Goal: Navigation & Orientation: Find specific page/section

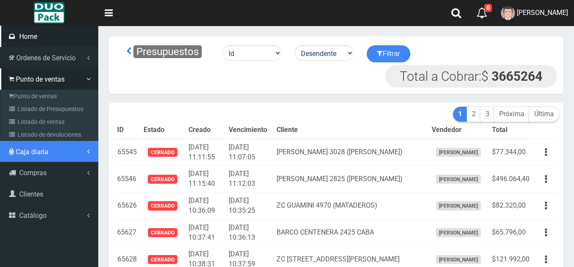
click at [29, 154] on span "Caja diaria" at bounding box center [32, 152] width 33 height 8
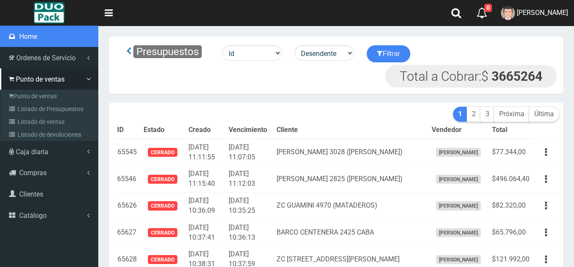
click at [25, 33] on span "Home" at bounding box center [28, 37] width 18 height 8
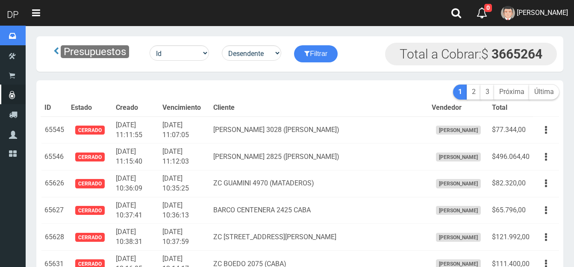
scroll to position [958, 0]
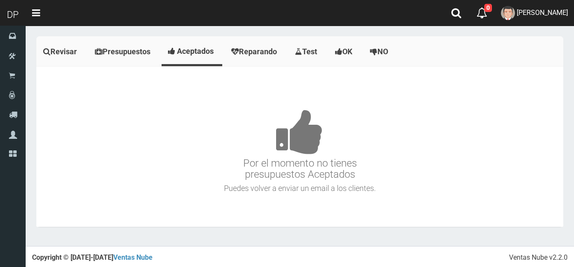
scroll to position [958, 0]
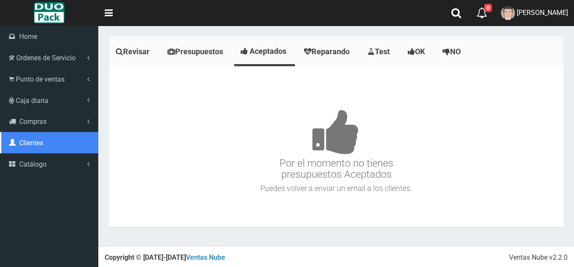
click at [30, 142] on span "Clientes" at bounding box center [31, 143] width 24 height 8
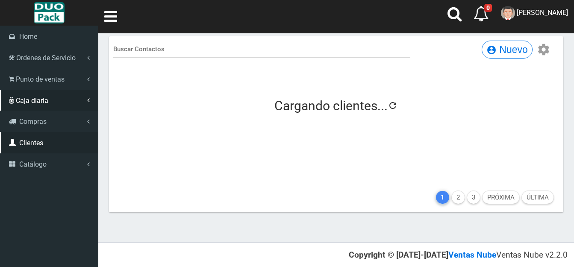
scroll to position [958, 0]
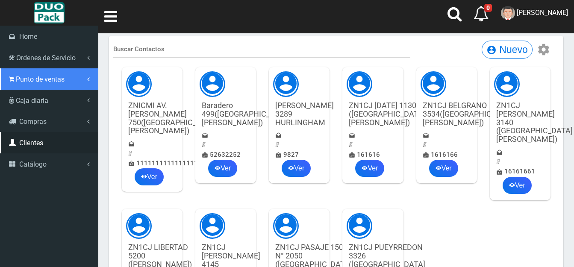
click at [77, 77] on link "Punto de ventas" at bounding box center [49, 78] width 98 height 21
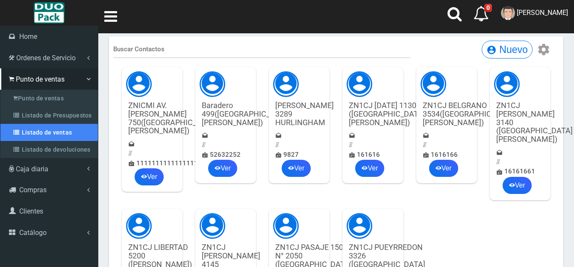
click at [52, 132] on link "Listado de ventas" at bounding box center [49, 132] width 98 height 17
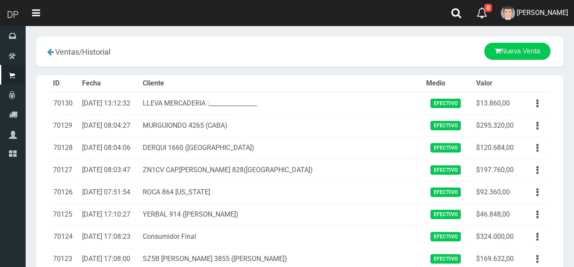
scroll to position [958, 0]
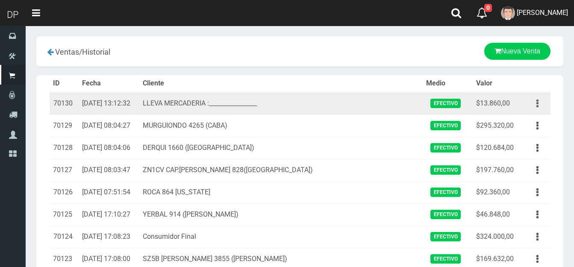
click at [536, 100] on button "button" at bounding box center [537, 103] width 19 height 15
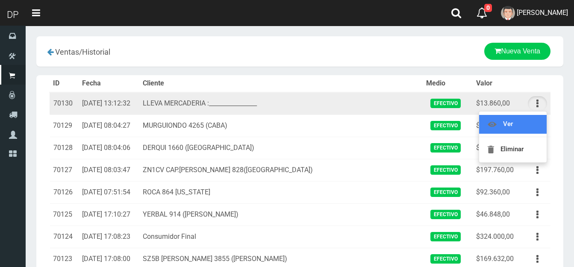
click at [519, 127] on link "Ver" at bounding box center [514, 124] width 68 height 19
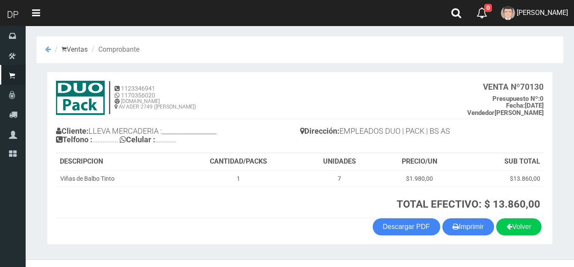
click at [47, 47] on icon at bounding box center [48, 49] width 6 height 7
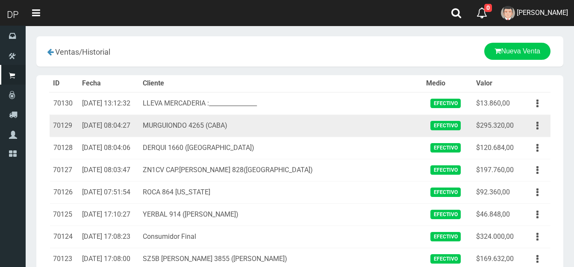
scroll to position [958, 0]
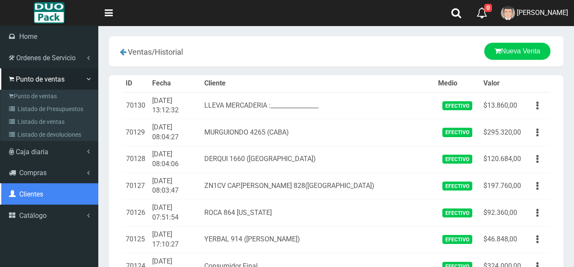
click at [24, 195] on span "Clientes" at bounding box center [31, 194] width 24 height 8
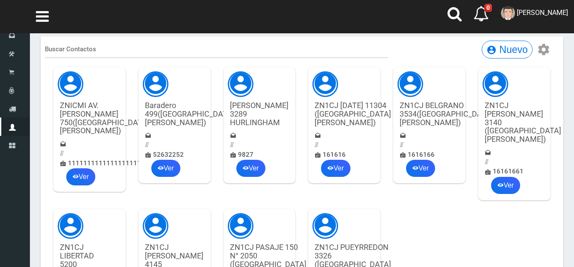
scroll to position [958, 0]
click at [70, 47] on input "text" at bounding box center [216, 50] width 343 height 18
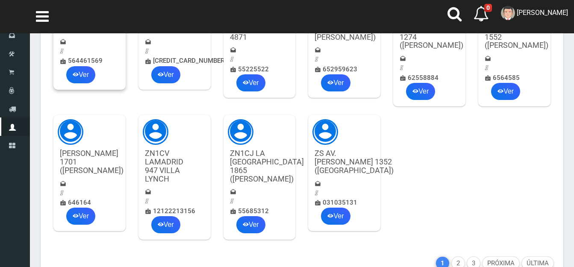
scroll to position [0, 0]
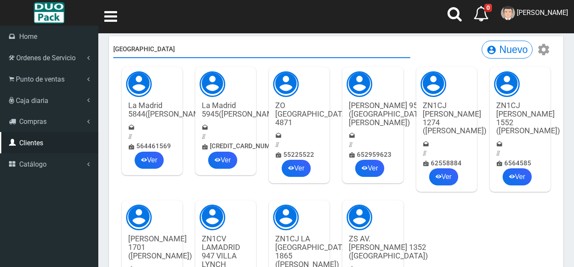
type input "[GEOGRAPHIC_DATA]"
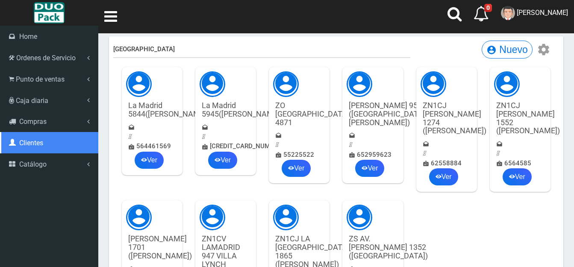
click at [25, 142] on span "Clientes" at bounding box center [31, 143] width 24 height 8
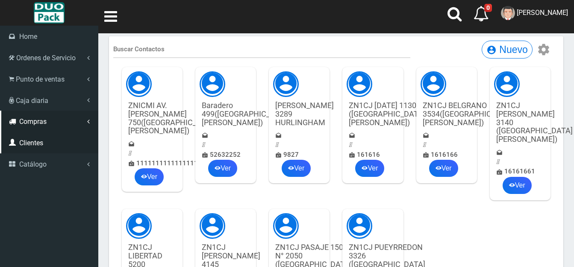
scroll to position [958, 0]
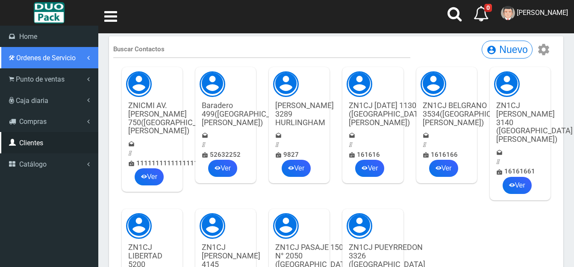
click at [34, 58] on span "Ordenes de Servicio" at bounding box center [45, 58] width 59 height 8
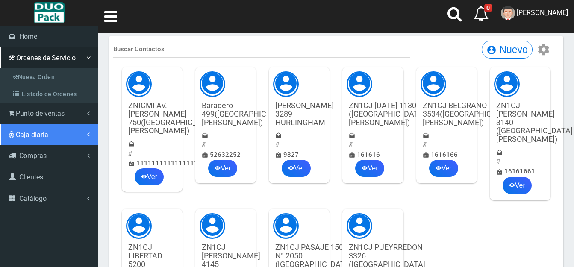
click at [32, 135] on span "Caja diaria" at bounding box center [32, 135] width 33 height 8
